Goal: Task Accomplishment & Management: Complete application form

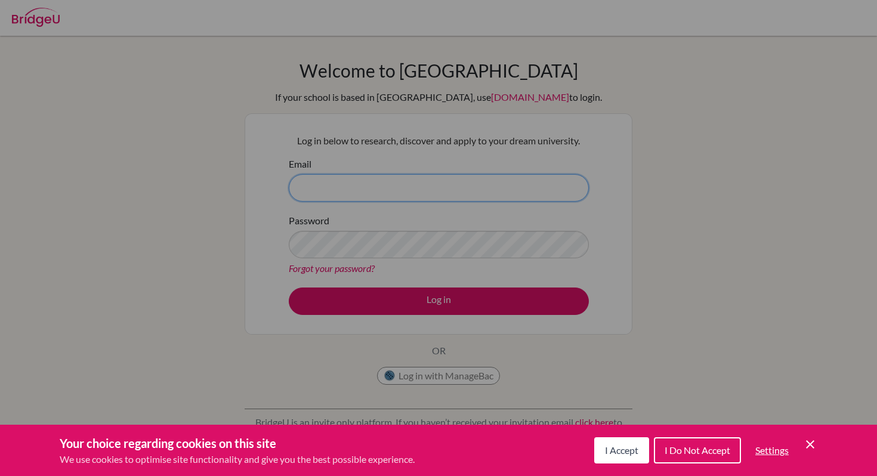
type input "[EMAIL_ADDRESS][DOMAIN_NAME]"
click at [616, 448] on span "I Accept" at bounding box center [621, 449] width 33 height 11
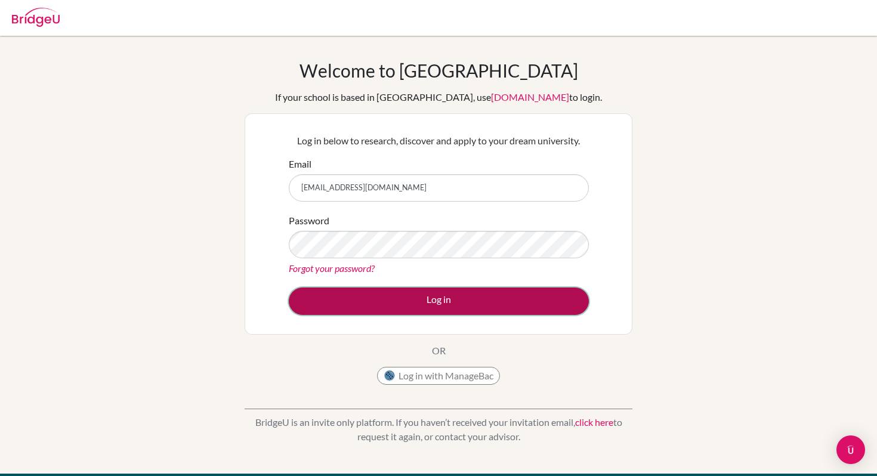
click at [455, 295] on button "Log in" at bounding box center [439, 301] width 300 height 27
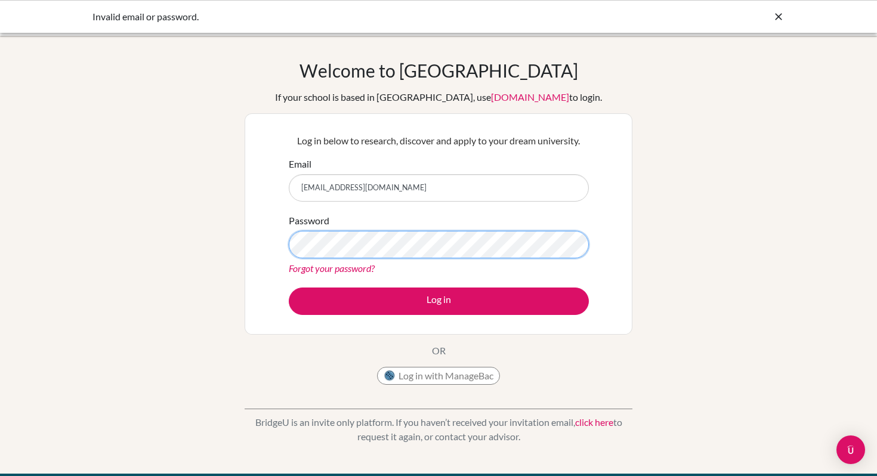
click at [289, 288] on button "Log in" at bounding box center [439, 301] width 300 height 27
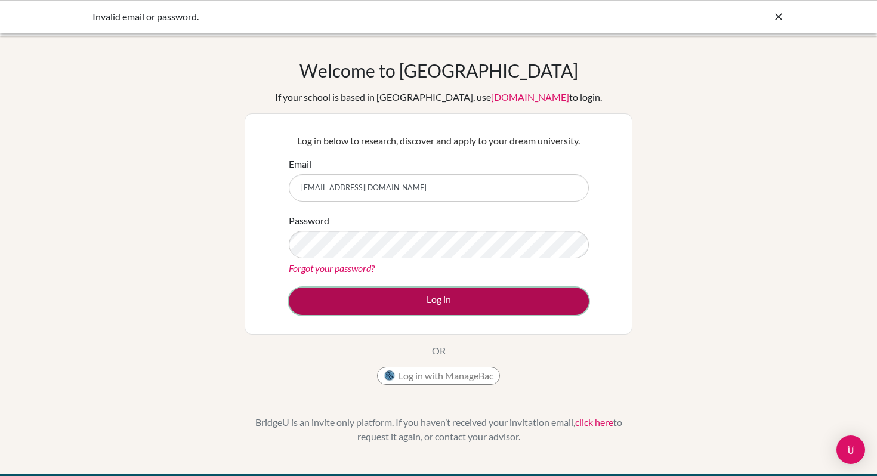
click at [388, 300] on button "Log in" at bounding box center [439, 301] width 300 height 27
